Goal: Find contact information: Find contact information

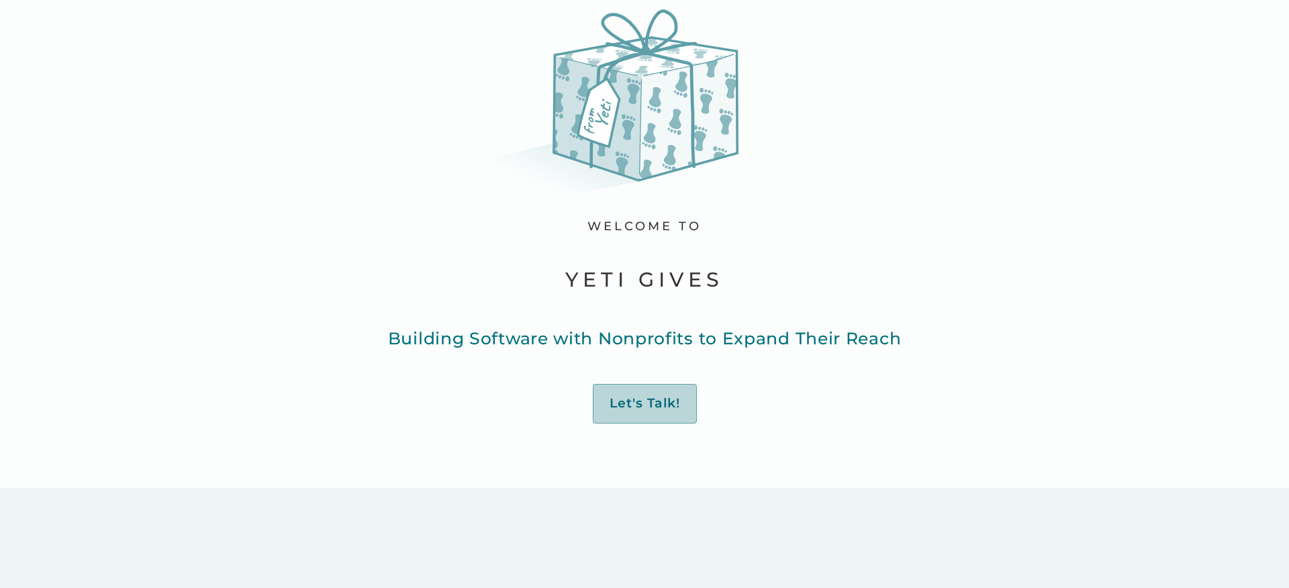
scroll to position [106, 0]
click at [642, 408] on div "Let's Talk!" at bounding box center [645, 403] width 70 height 17
